Goal: Find specific page/section: Find specific page/section

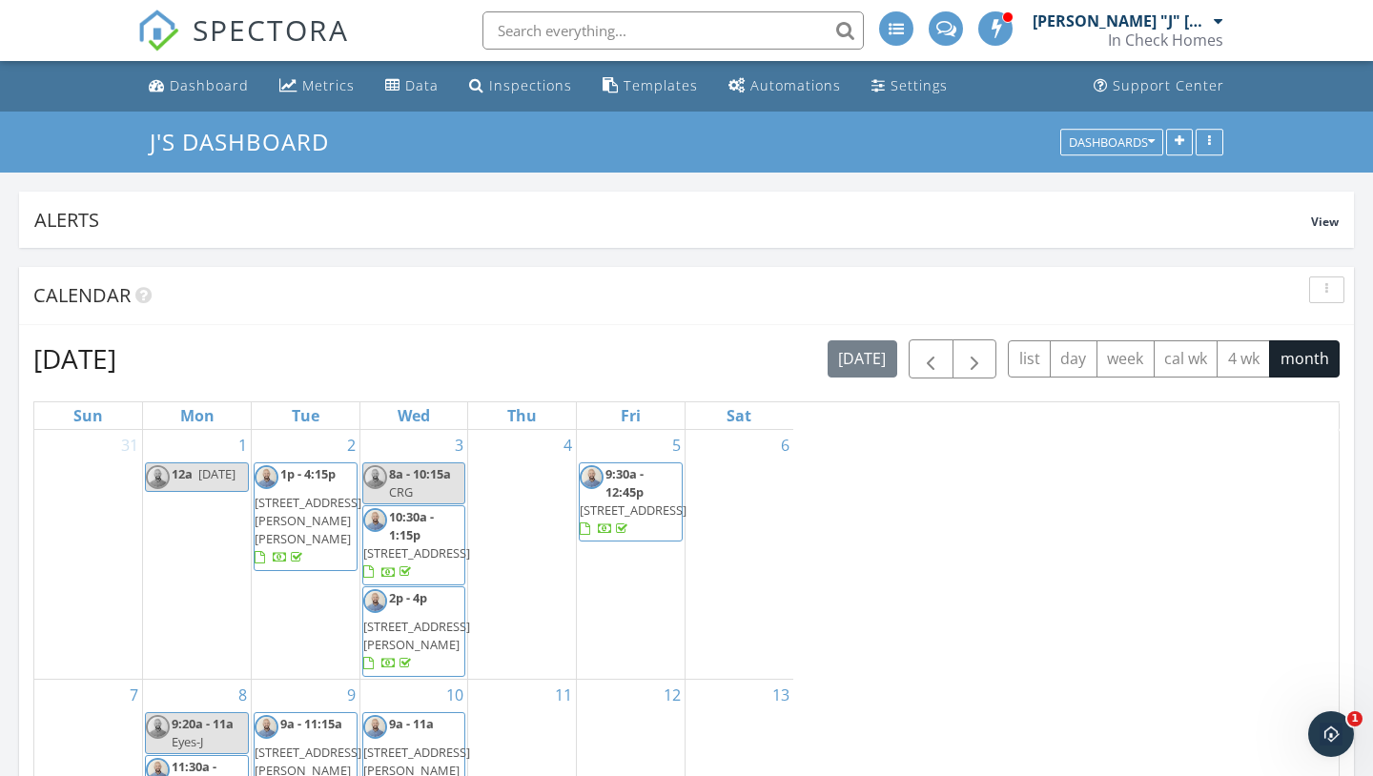
scroll to position [4550, 1374]
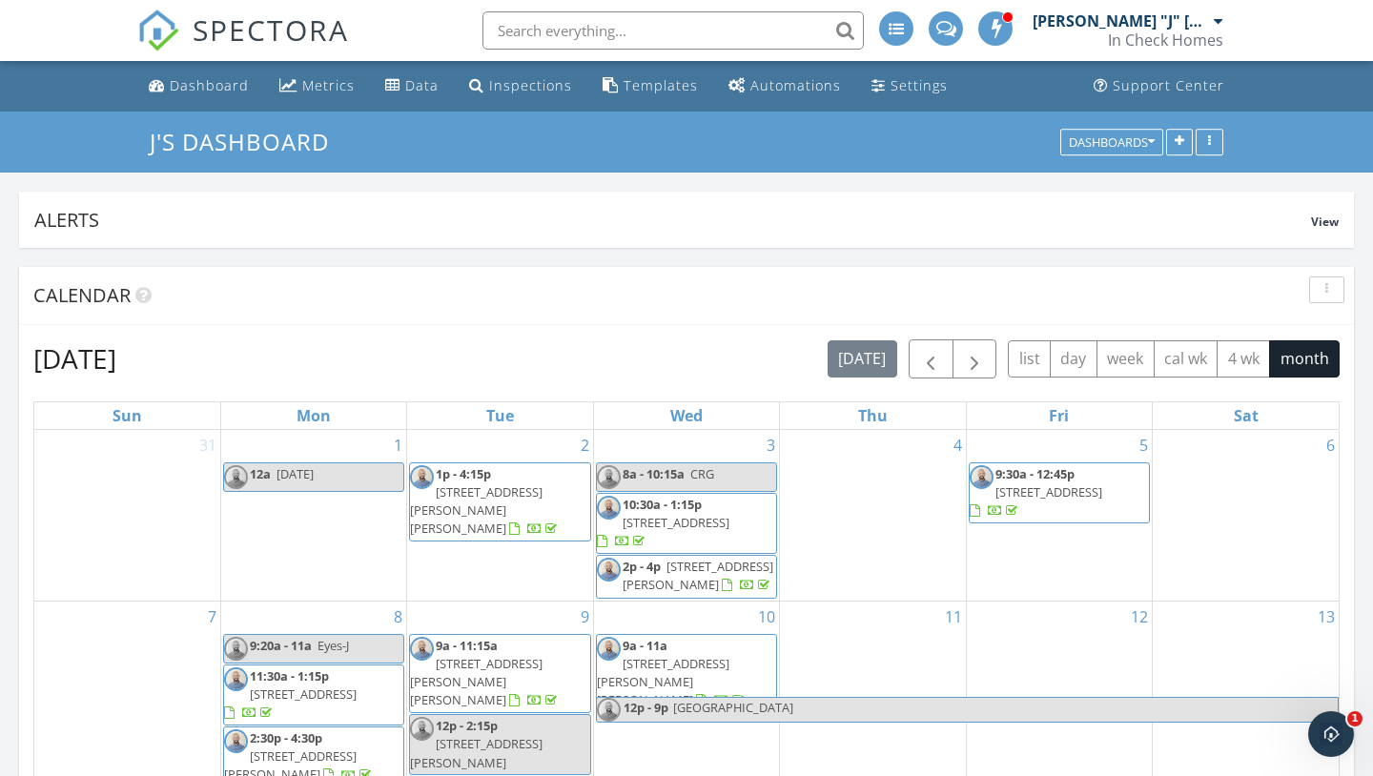
click at [698, 43] on input "text" at bounding box center [673, 30] width 381 height 38
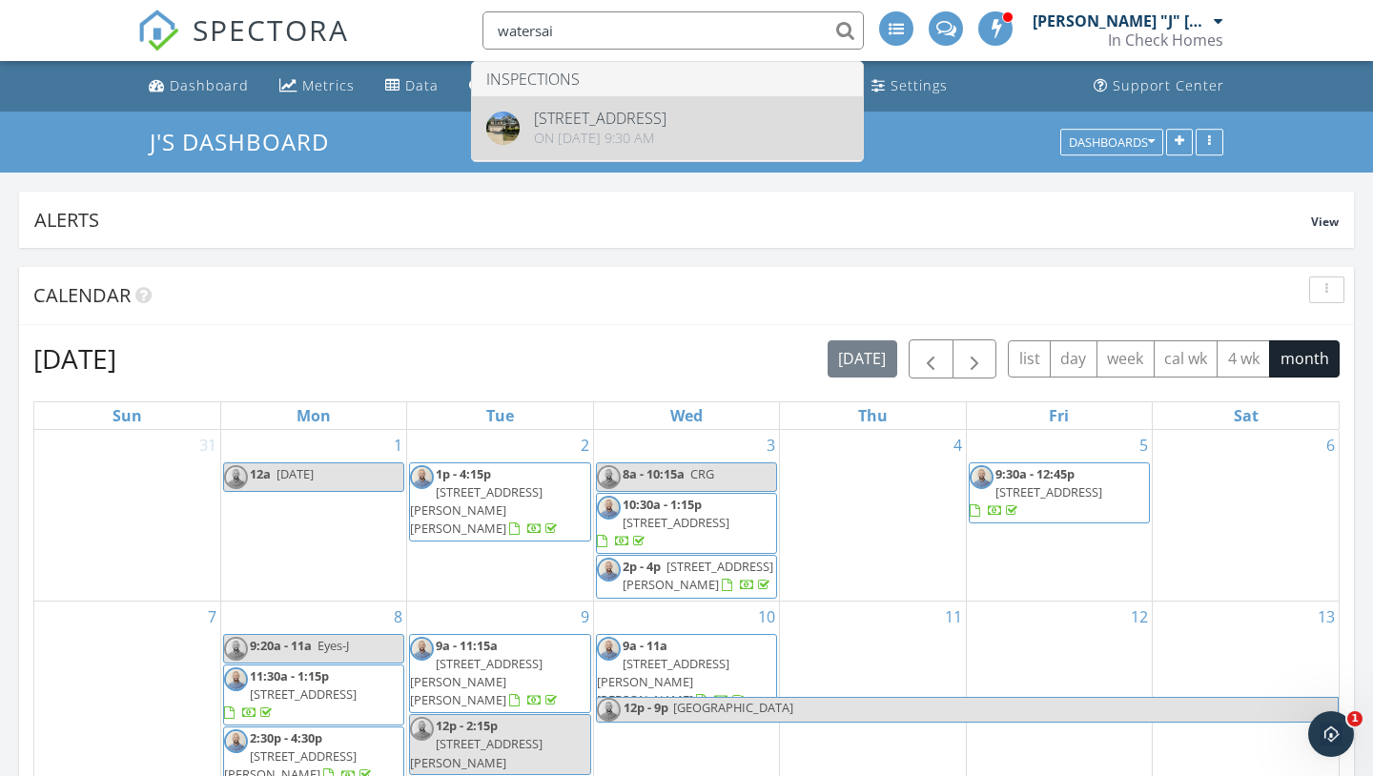
type input "watersai"
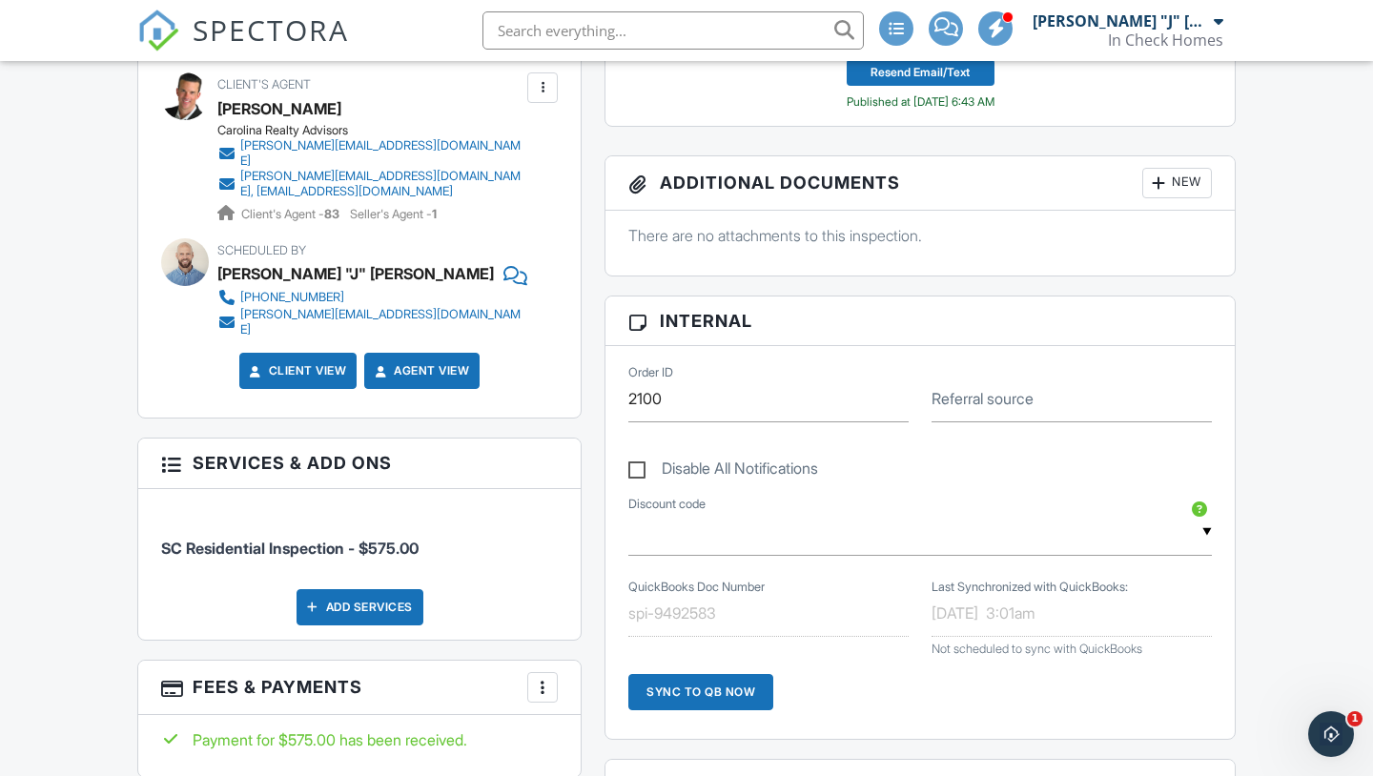
scroll to position [775, 0]
click at [310, 536] on li "SC Residential Inspection - $575.00" at bounding box center [359, 538] width 397 height 71
